Goal: Transaction & Acquisition: Purchase product/service

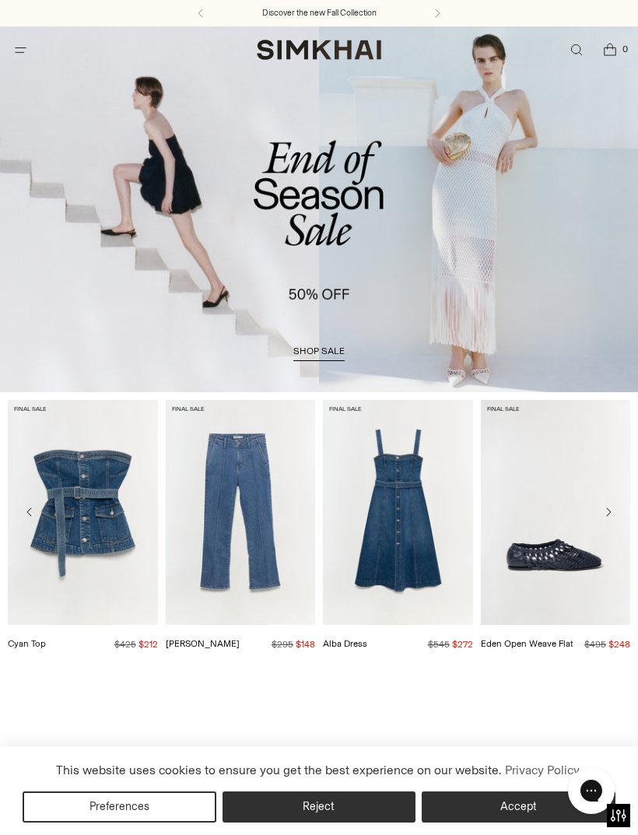
click at [34, 53] on span "Open menu modal" at bounding box center [21, 50] width 32 height 32
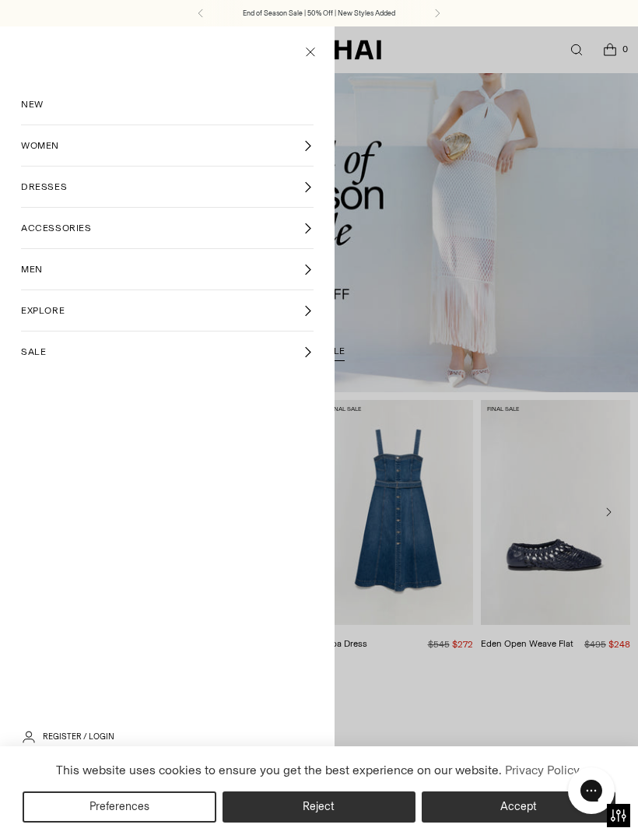
click at [43, 109] on span "NEW" at bounding box center [32, 104] width 23 height 14
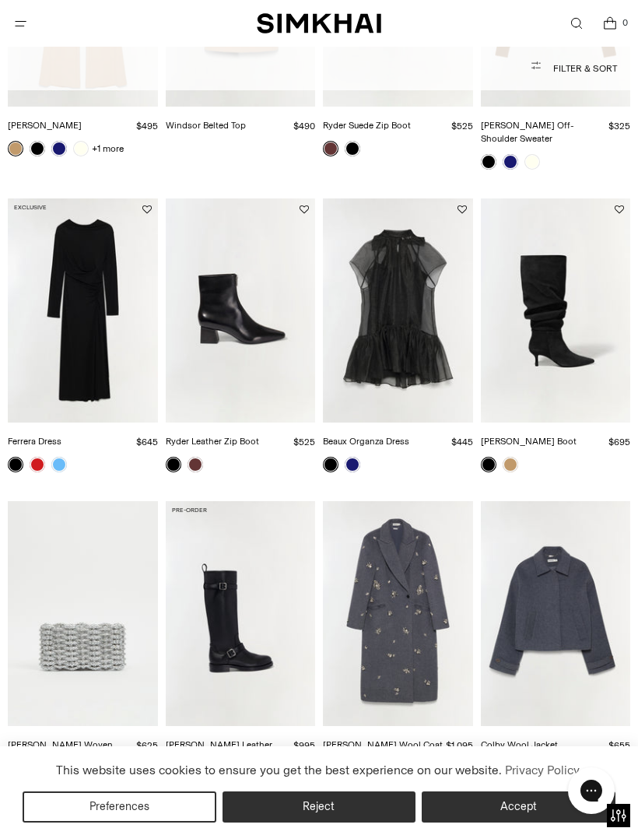
scroll to position [1538, 0]
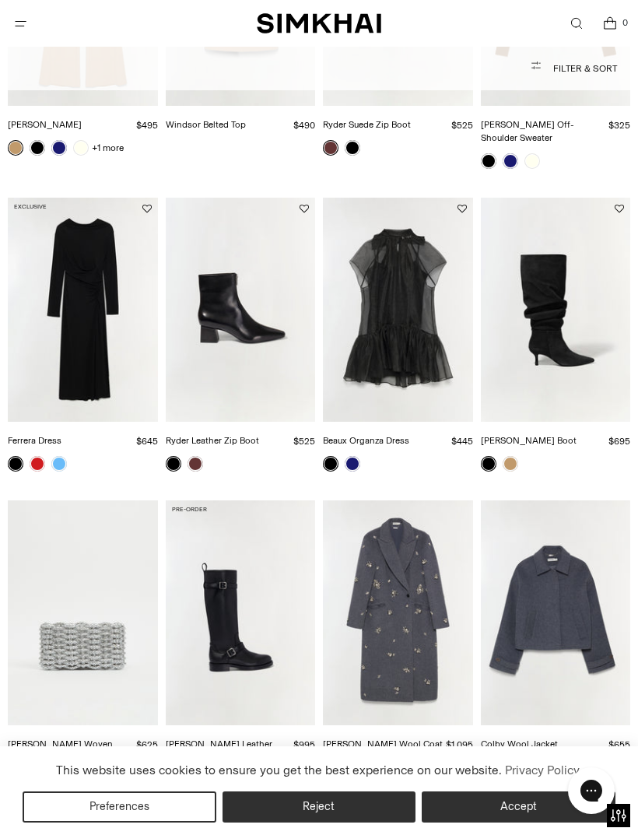
click at [43, 456] on link at bounding box center [38, 464] width 16 height 16
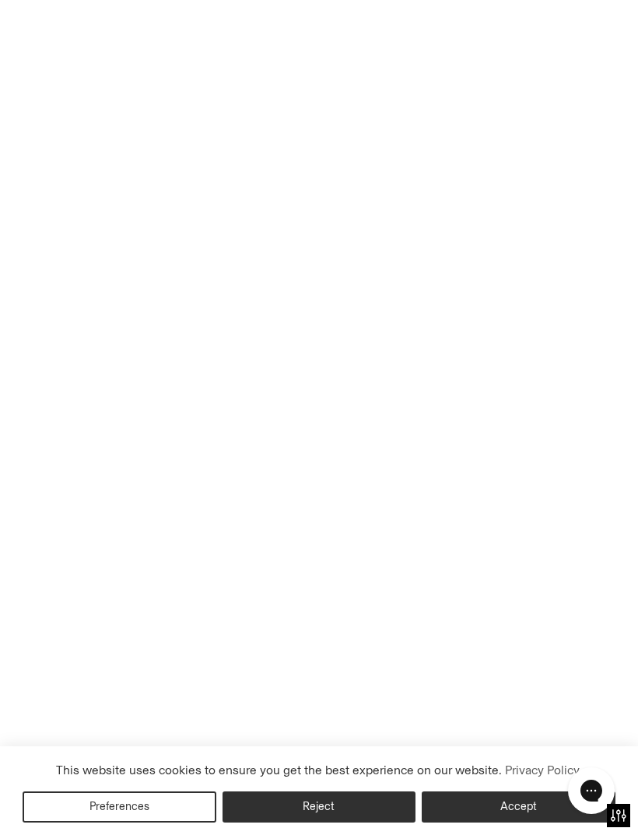
click at [65, 456] on link at bounding box center [59, 464] width 16 height 16
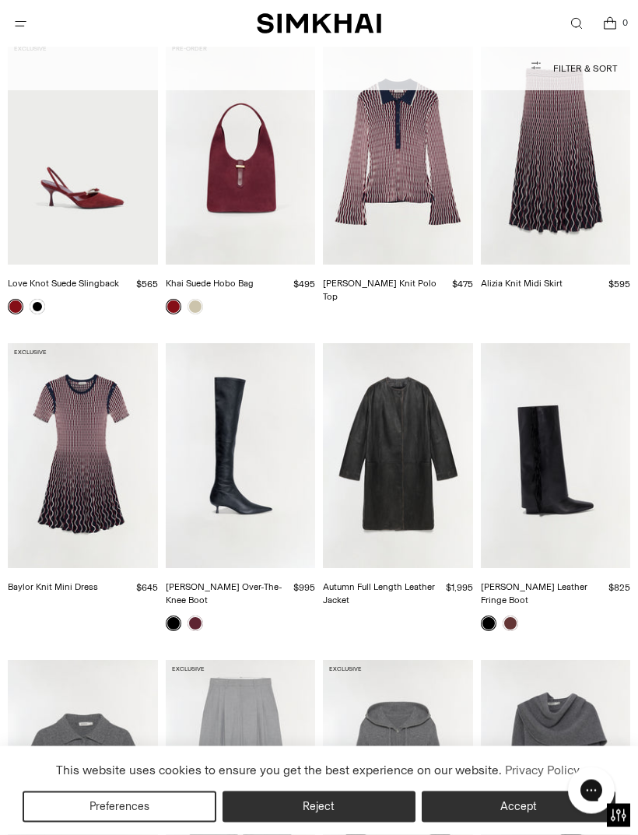
scroll to position [2316, 0]
click at [20, 31] on span "Open menu modal" at bounding box center [20, 24] width 16 height 16
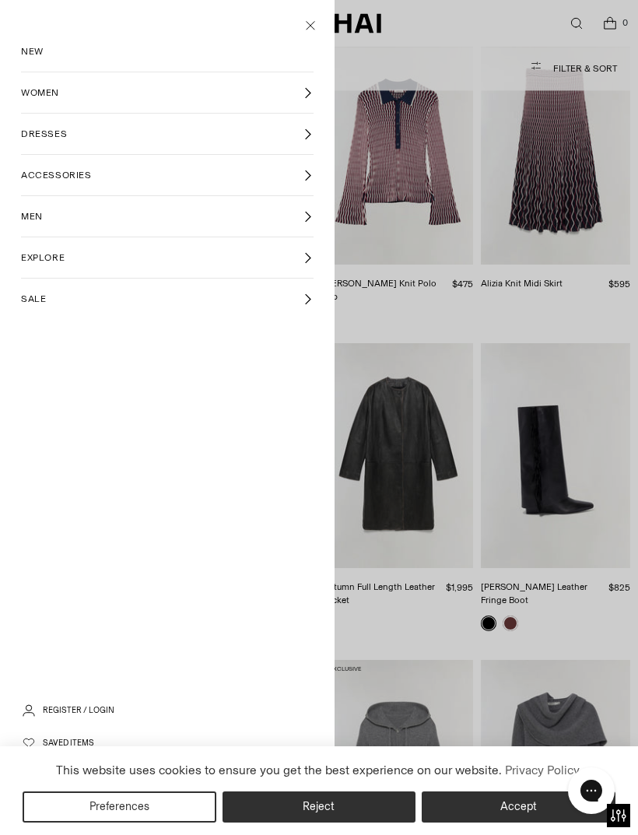
scroll to position [0, 0]
click at [310, 138] on icon at bounding box center [308, 134] width 12 height 12
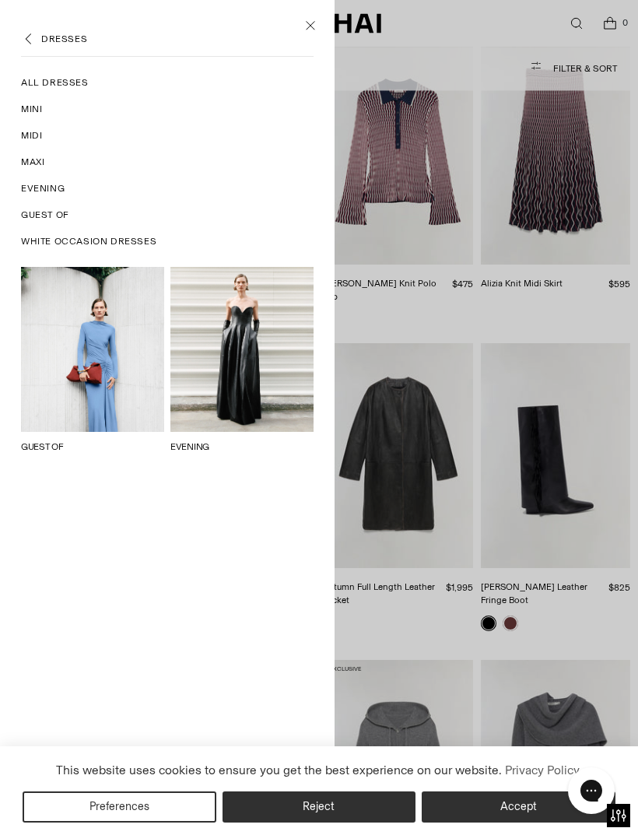
click at [58, 86] on span "All Dresses" at bounding box center [55, 83] width 68 height 14
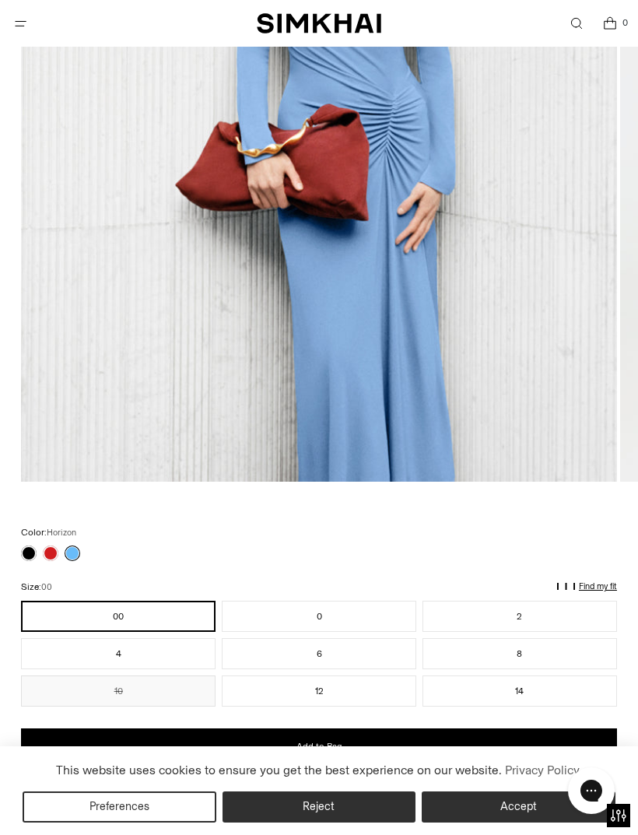
click at [58, 555] on link at bounding box center [51, 554] width 16 height 16
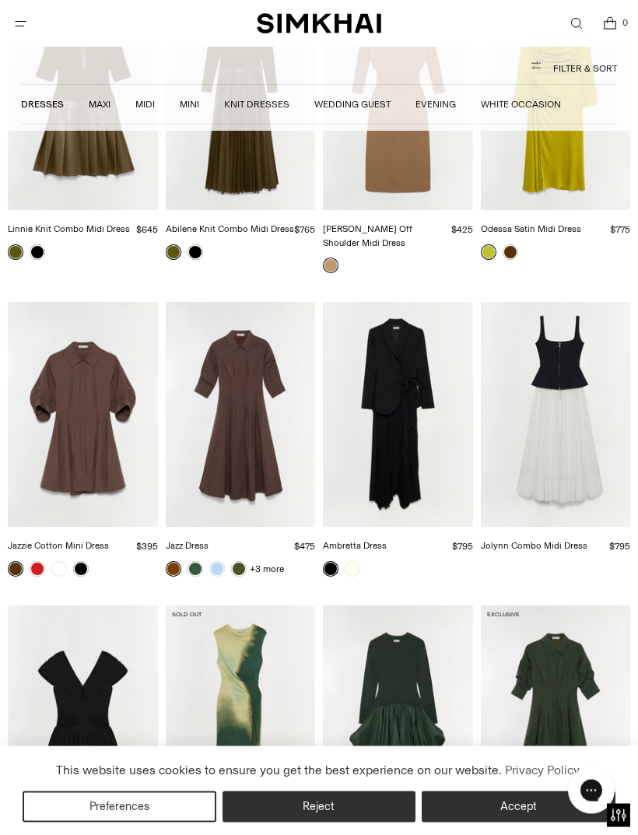
scroll to position [3301, 0]
click at [38, 561] on link at bounding box center [38, 569] width 16 height 16
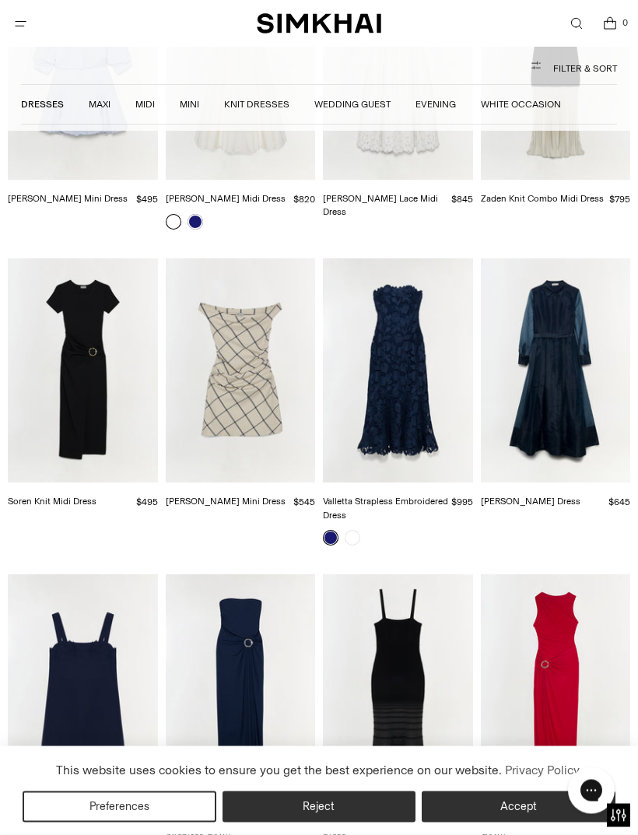
scroll to position [5839, 0]
click at [356, 530] on link at bounding box center [353, 538] width 16 height 16
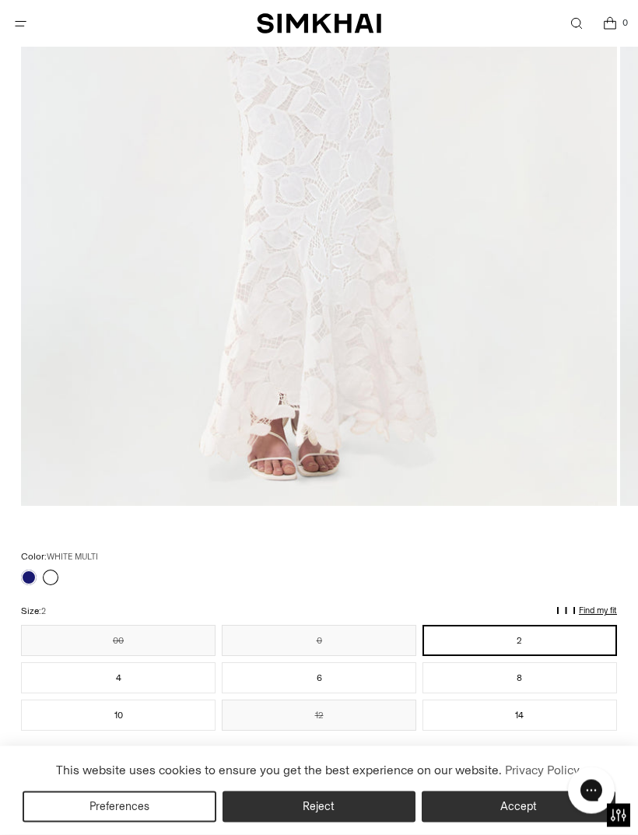
scroll to position [560, 0]
click at [35, 582] on link at bounding box center [29, 578] width 16 height 16
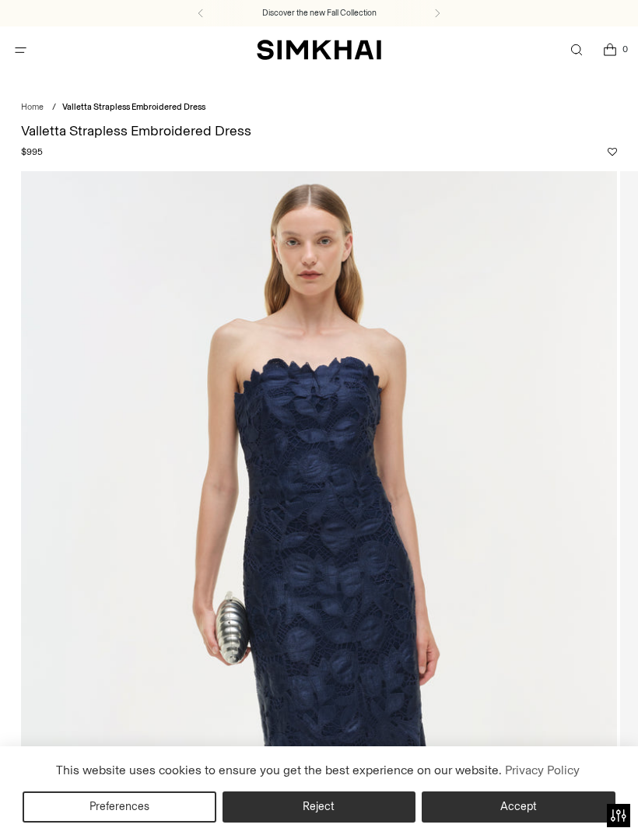
click at [534, 803] on button "Accept" at bounding box center [519, 807] width 194 height 31
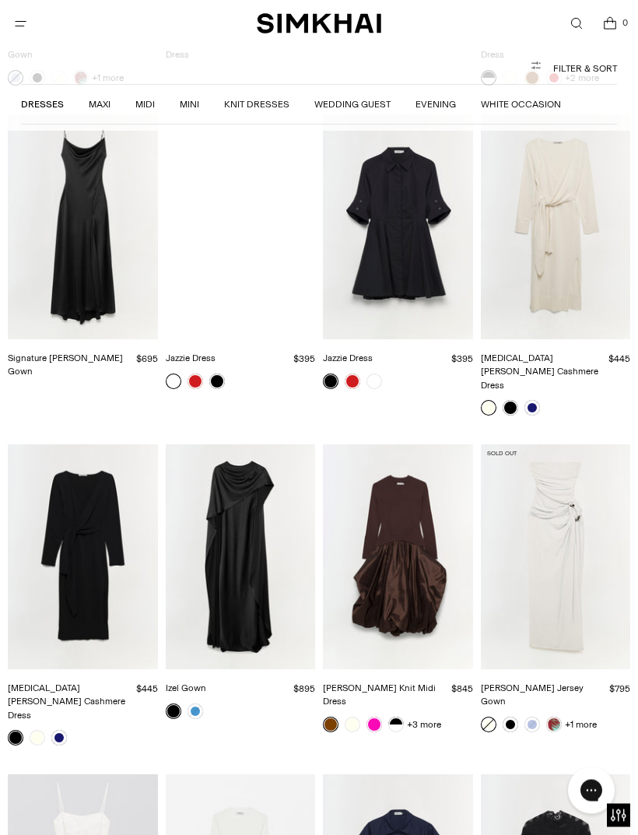
scroll to position [10318, 0]
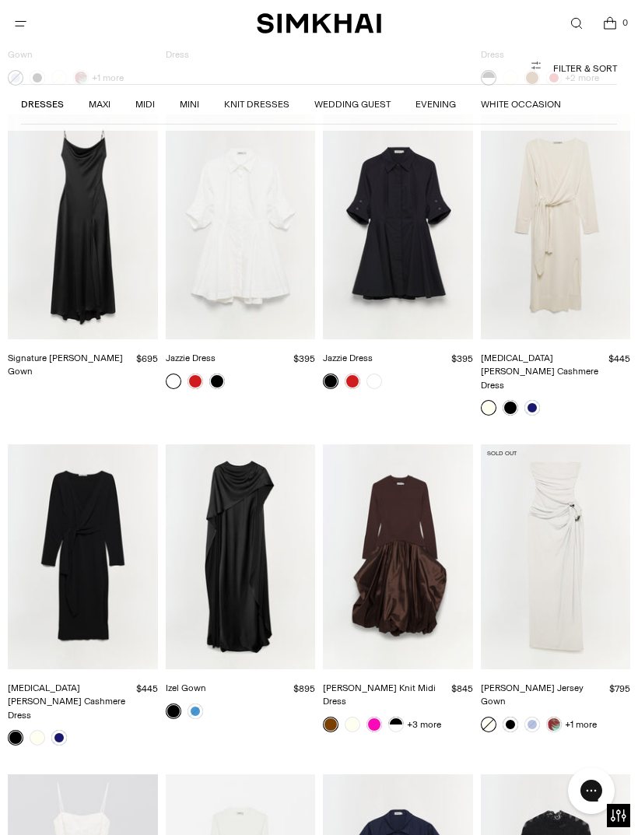
click at [65, 730] on link at bounding box center [59, 738] width 16 height 16
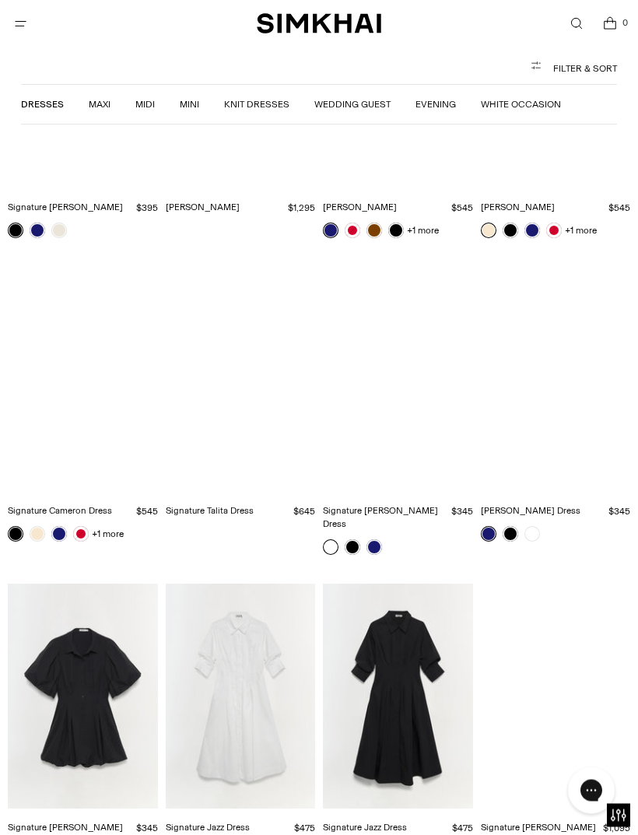
scroll to position [11446, 0]
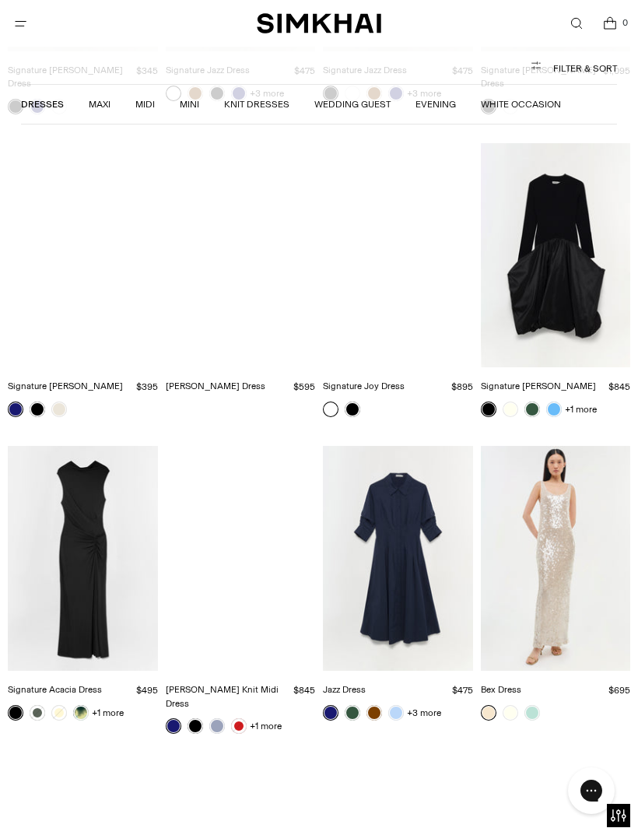
scroll to position [12203, 0]
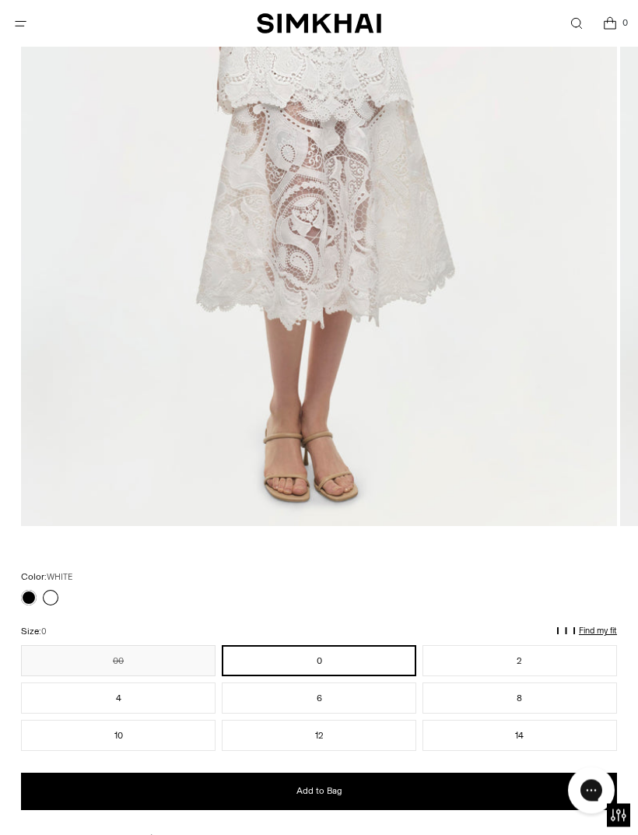
scroll to position [549, 0]
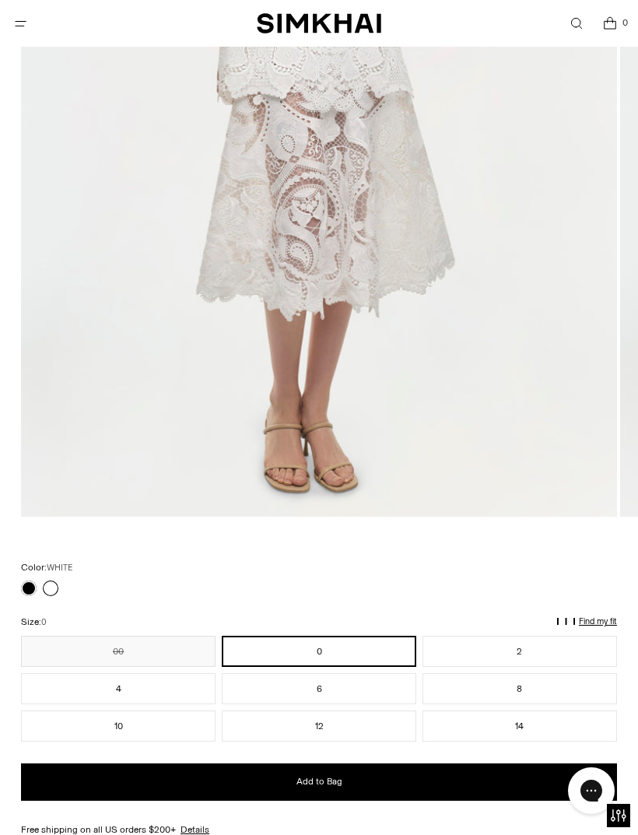
click at [23, 585] on link at bounding box center [29, 589] width 16 height 16
